Goal: Task Accomplishment & Management: Use online tool/utility

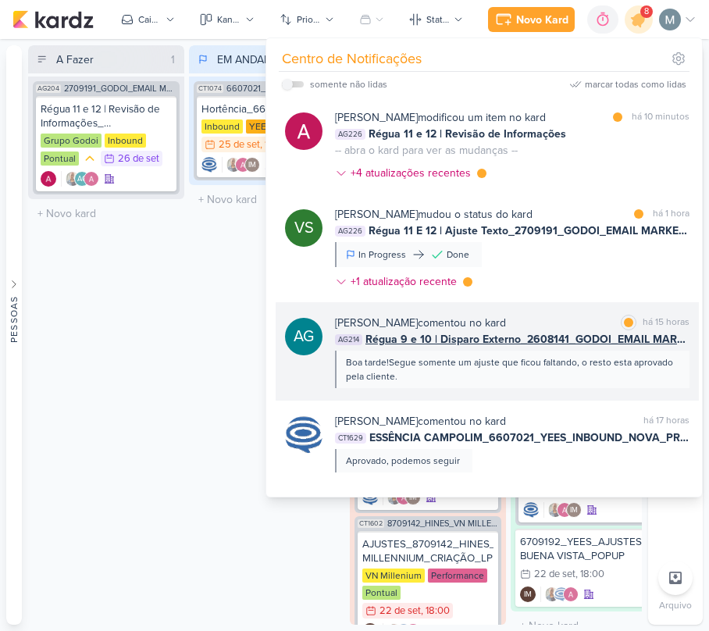
click at [581, 347] on span "Régua 9 e 10 | Disparo Externo_2608141_GODOI_EMAIL MARKETING_SETEMBRO" at bounding box center [527, 339] width 324 height 16
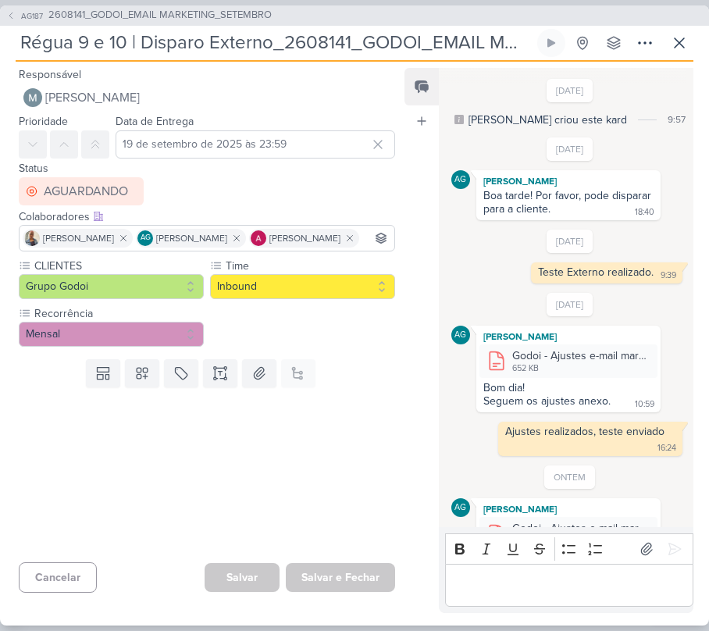
scroll to position [94, 0]
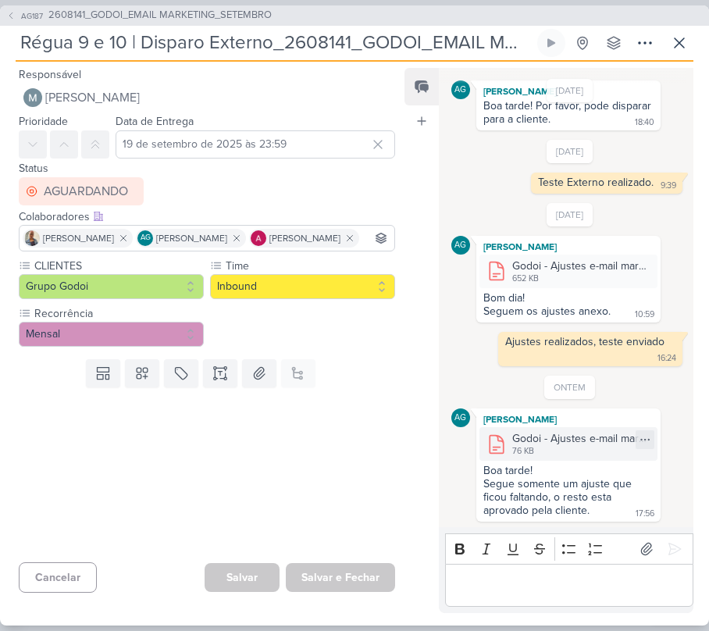
click at [576, 445] on div "76 KB" at bounding box center [580, 451] width 136 height 12
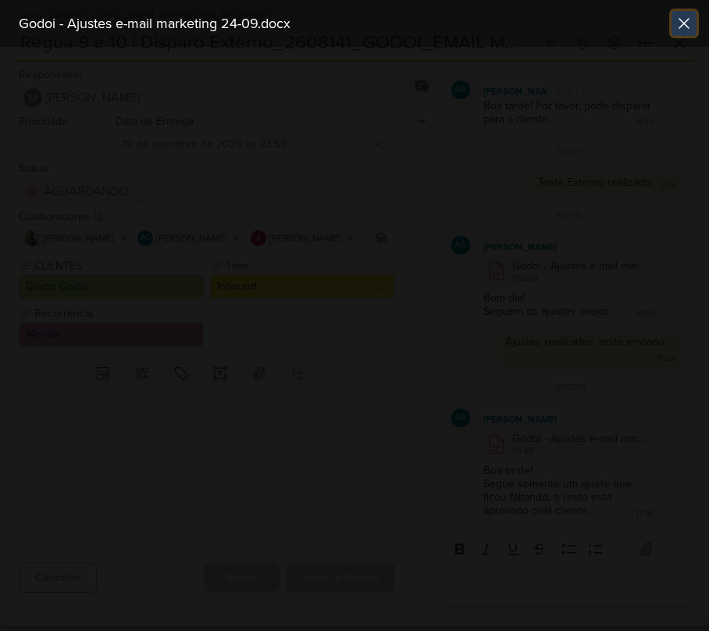
click at [681, 33] on button at bounding box center [683, 23] width 25 height 25
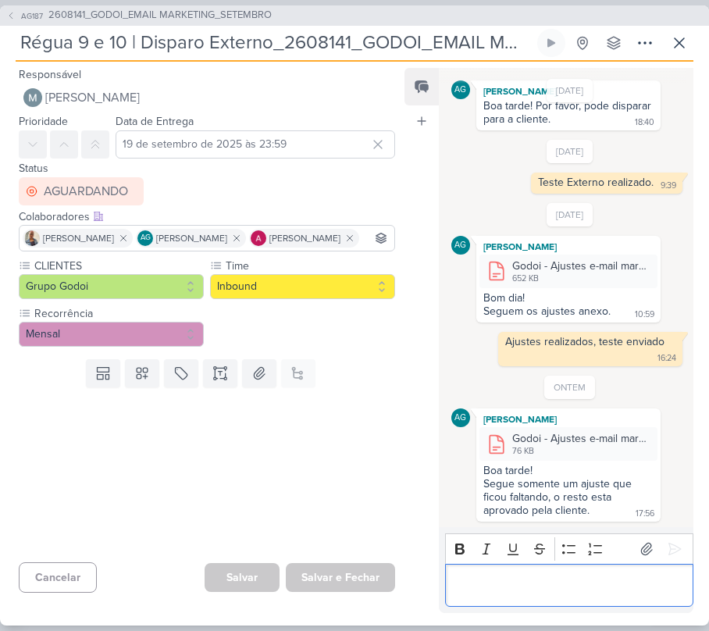
click at [590, 588] on p "Editor editing area: main" at bounding box center [569, 584] width 232 height 19
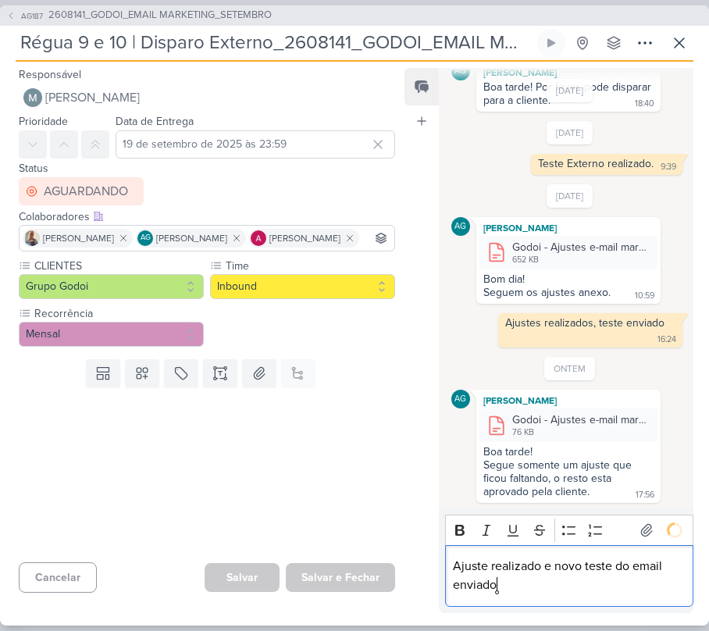
scroll to position [172, 0]
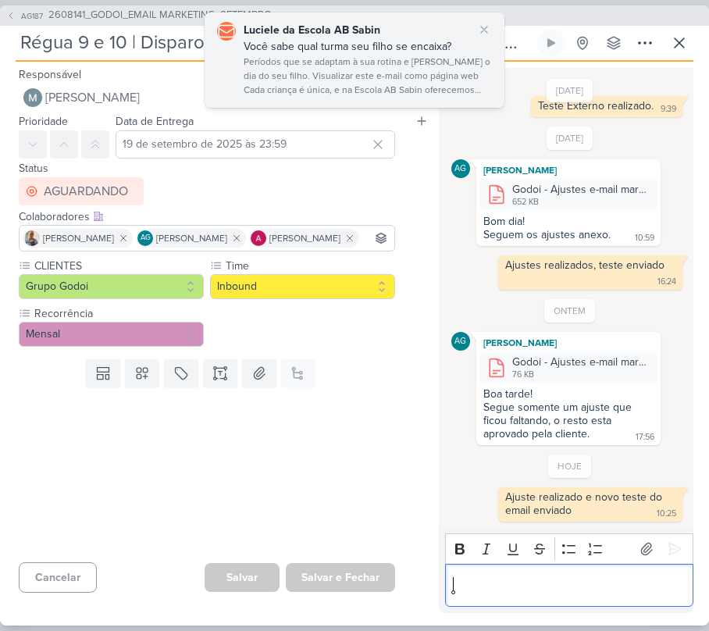
click at [382, 66] on div "Períodos que se adaptam à sua rotina e [PERSON_NAME] o dia do seu filho. Visual…" at bounding box center [368, 77] width 248 height 44
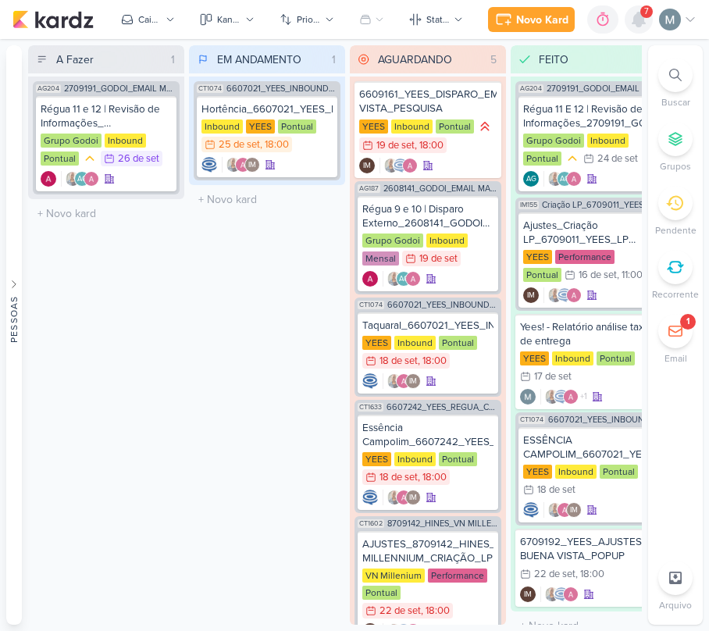
click at [643, 23] on icon at bounding box center [638, 19] width 12 height 14
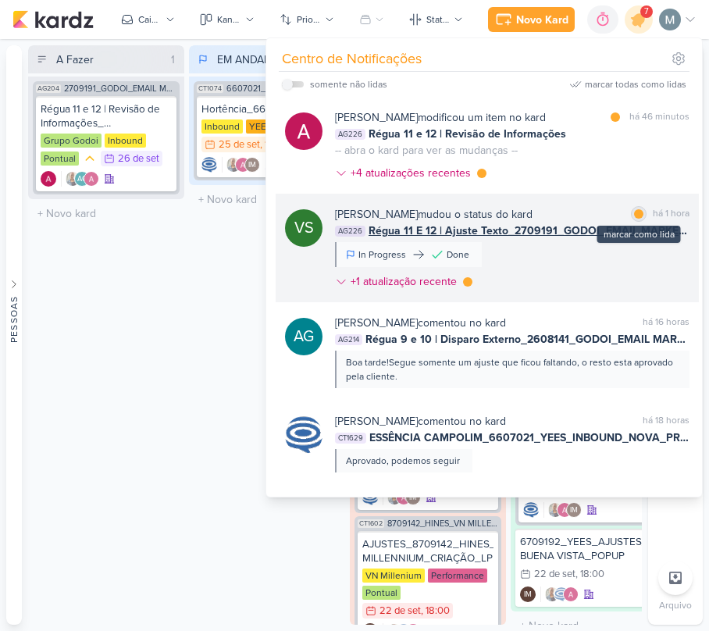
click at [634, 211] on div at bounding box center [638, 213] width 9 height 9
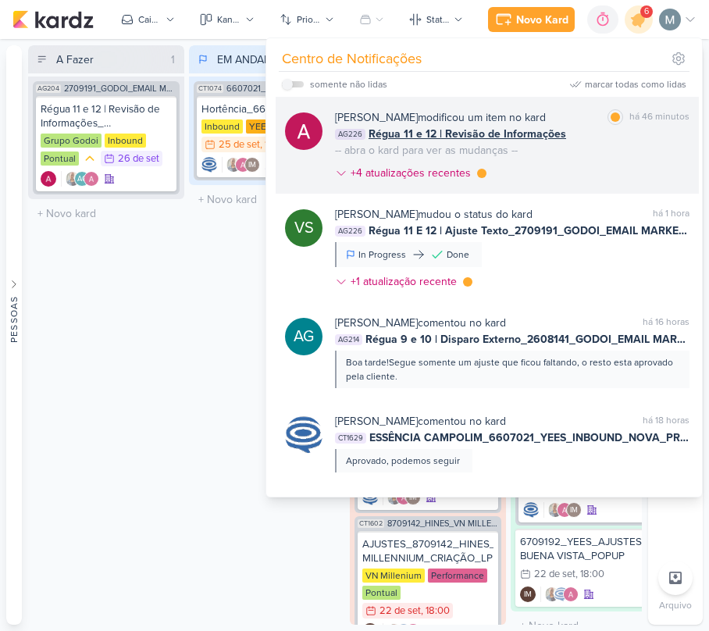
click at [509, 138] on span "Régua 11 e 12 | Revisão de Informações" at bounding box center [466, 134] width 197 height 16
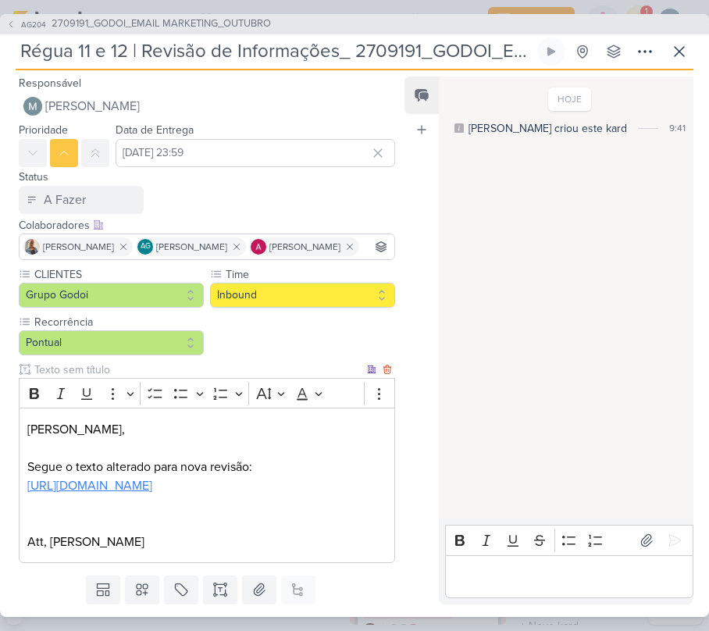
click at [152, 493] on link "https://docs.google.com/document/d/1doUTnV17wBvBA1QVRqxqZbDYz8_44tSxuRHhV_G5X2o…" at bounding box center [89, 486] width 125 height 16
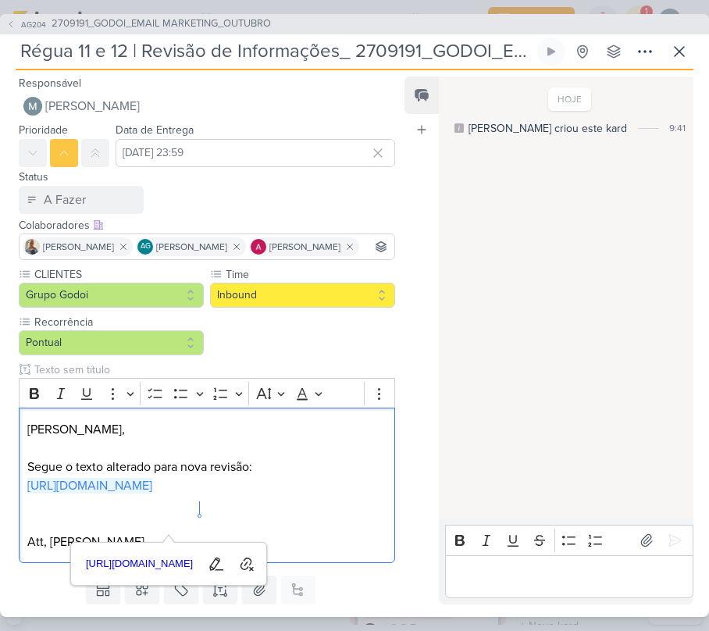
click at [463, 575] on p "Editor editing area: main" at bounding box center [569, 576] width 232 height 19
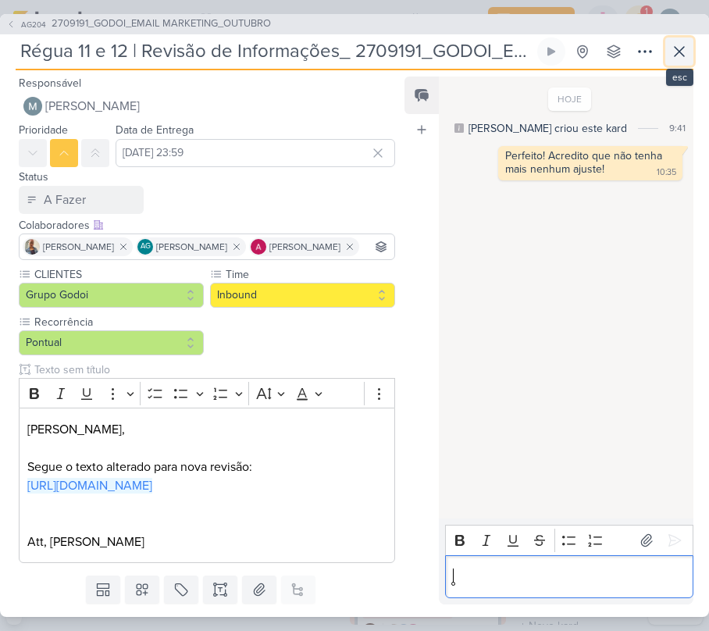
click at [674, 59] on icon at bounding box center [679, 51] width 19 height 19
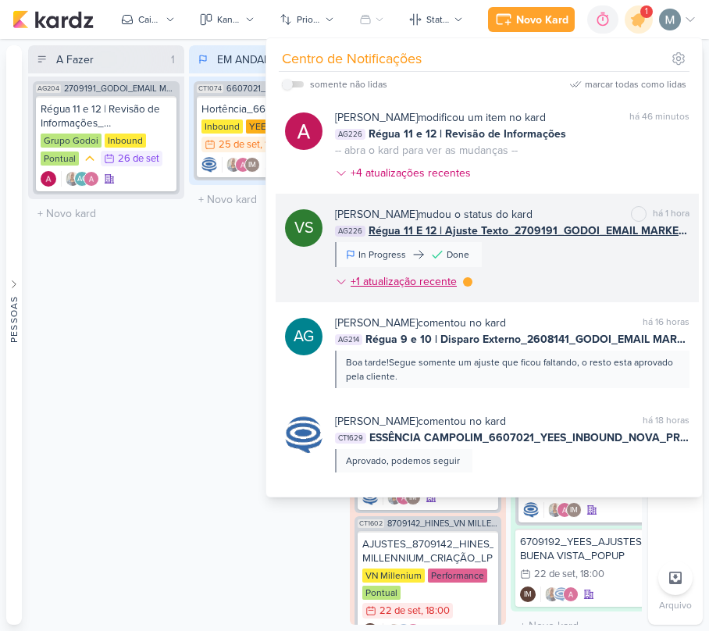
click at [468, 284] on div at bounding box center [467, 281] width 9 height 9
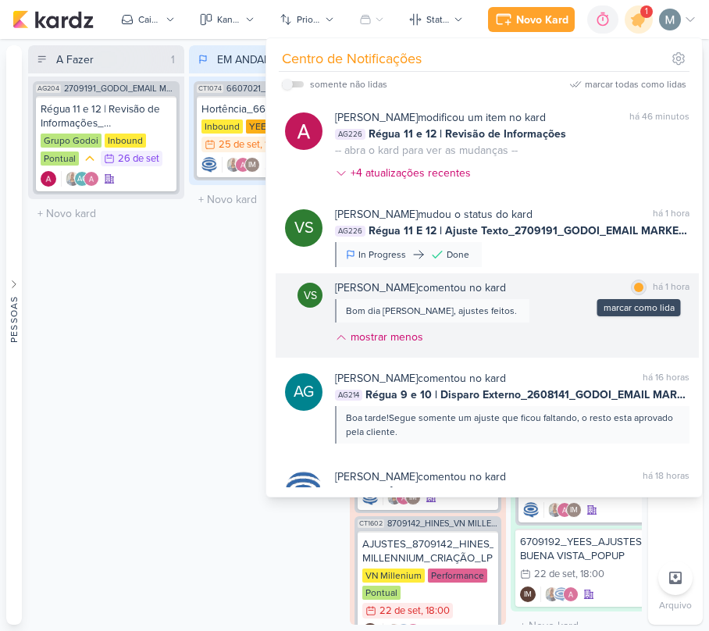
click at [631, 281] on div "marcar como lida" at bounding box center [639, 287] width 16 height 16
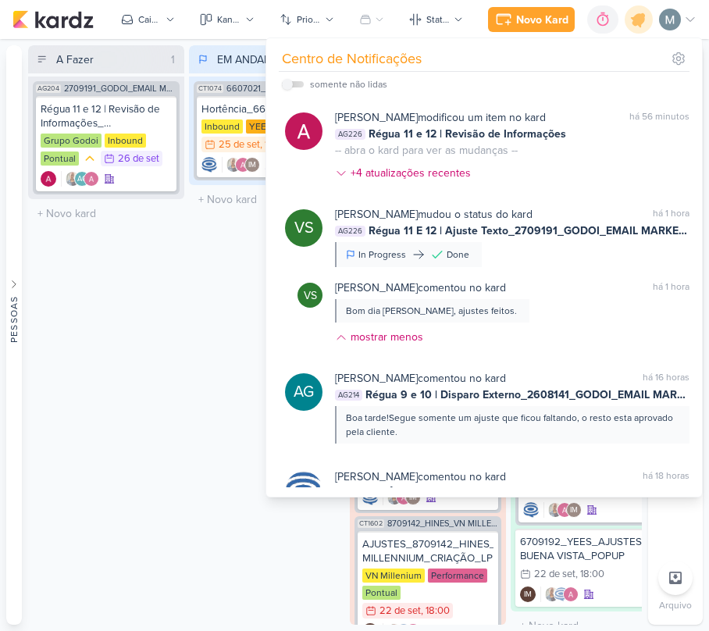
click at [169, 364] on div "A Fazer 1 Mover Para Esquerda Mover Para Direita Deletar AG204 2709191_GODOI_EM…" at bounding box center [106, 334] width 156 height 579
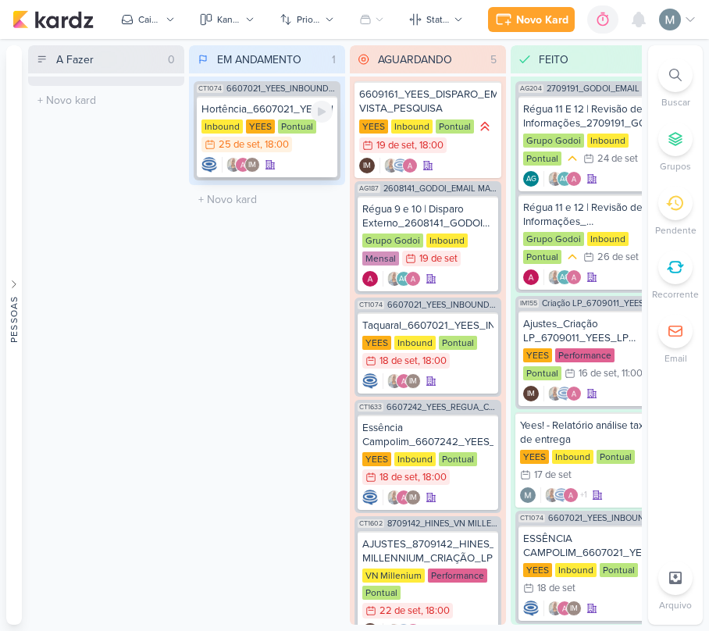
click at [262, 104] on div "Hortência_6607021_YEES_INBOUND_NOVA_PROPOSTA_RÉGUA_NOVOS_LEADS" at bounding box center [266, 109] width 131 height 14
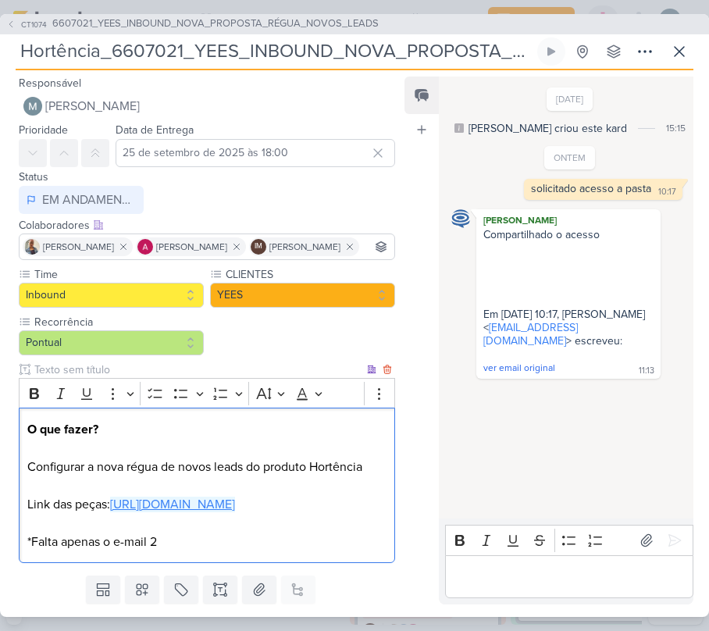
drag, startPoint x: 228, startPoint y: 553, endPoint x: 239, endPoint y: 550, distance: 11.6
click at [239, 550] on p "O que fazer? Configurar a nova régua de novos leads do produto Hortência Link d…" at bounding box center [206, 485] width 359 height 131
click at [235, 512] on link "https://drive.google.com/drive/folders/1IeGH_lZPcO72IpizXeuKMmIK2rjIcCH6" at bounding box center [172, 504] width 125 height 16
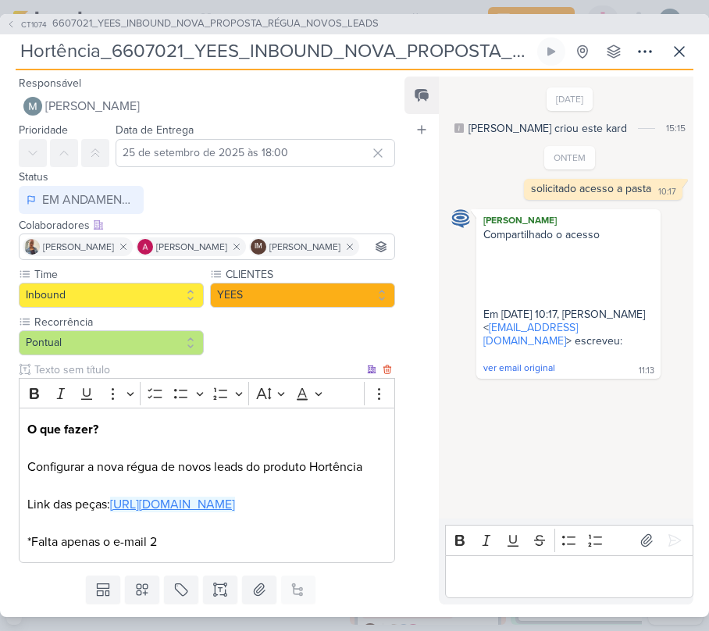
click at [222, 512] on link "https://drive.google.com/drive/folders/1IeGH_lZPcO72IpizXeuKMmIK2rjIcCH6" at bounding box center [172, 504] width 125 height 16
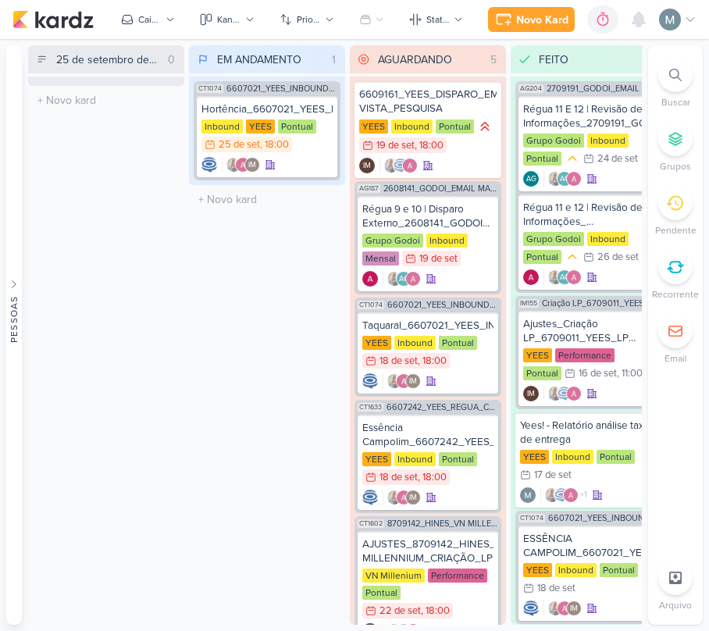
click at [342, 128] on div "CT1074 6607021_YEES_INBOUND_NOVA_PROPOSTA_RÉGUA_NOVOS_LEADS Hortência_6607021_Y…" at bounding box center [267, 130] width 156 height 108
click at [287, 148] on div ", 18:00" at bounding box center [274, 145] width 29 height 10
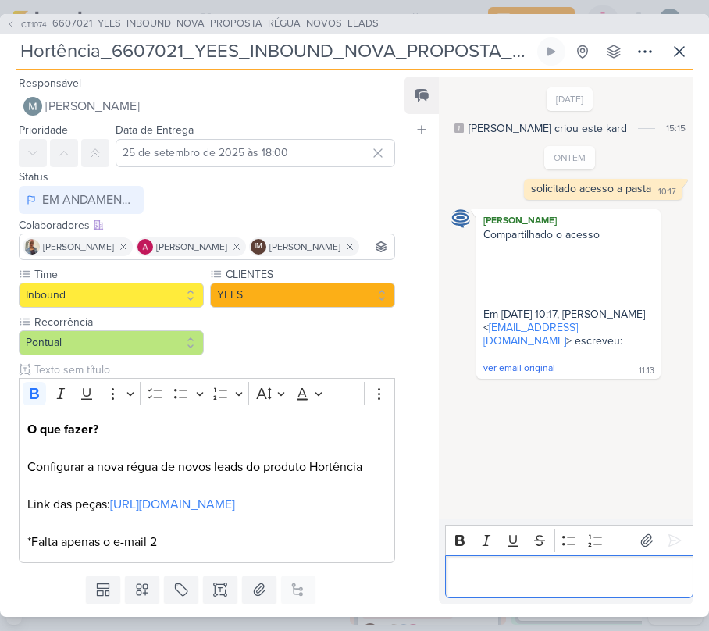
click at [510, 560] on div "Editor editing area: main" at bounding box center [569, 576] width 248 height 43
